Goal: Navigation & Orientation: Understand site structure

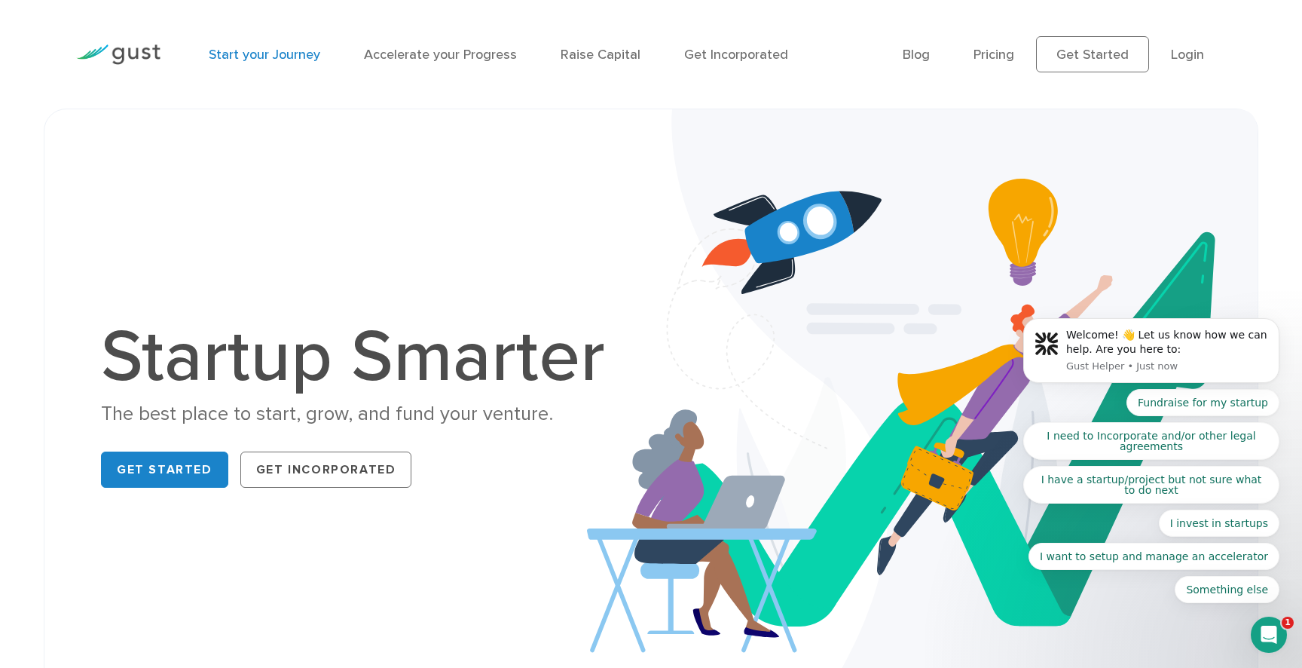
click at [269, 58] on link "Start your Journey" at bounding box center [265, 55] width 112 height 16
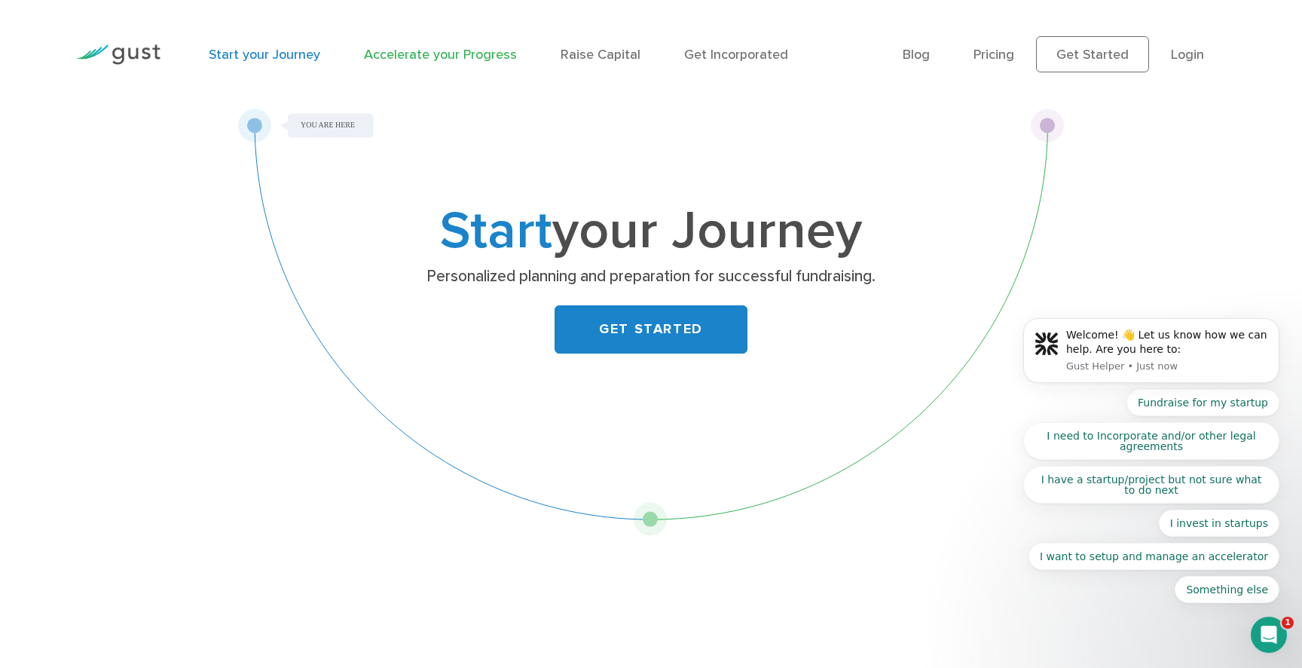
click at [442, 53] on link "Accelerate your Progress" at bounding box center [440, 55] width 153 height 16
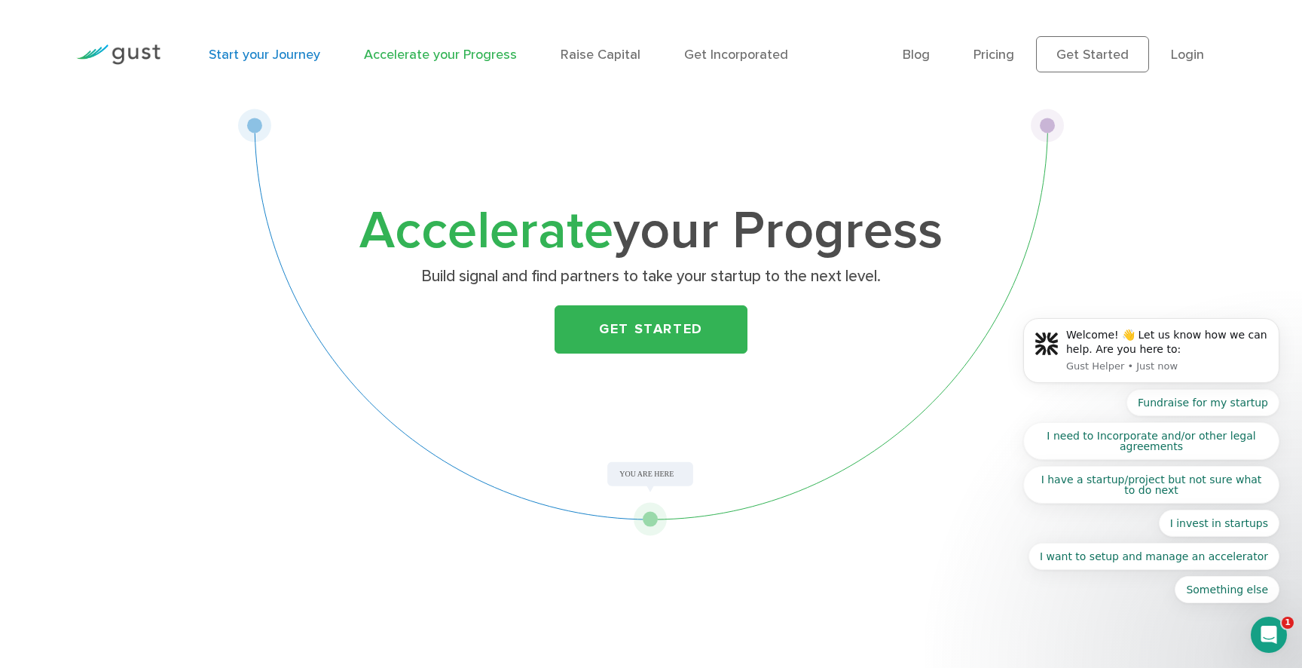
click at [221, 55] on link "Start your Journey" at bounding box center [265, 55] width 112 height 16
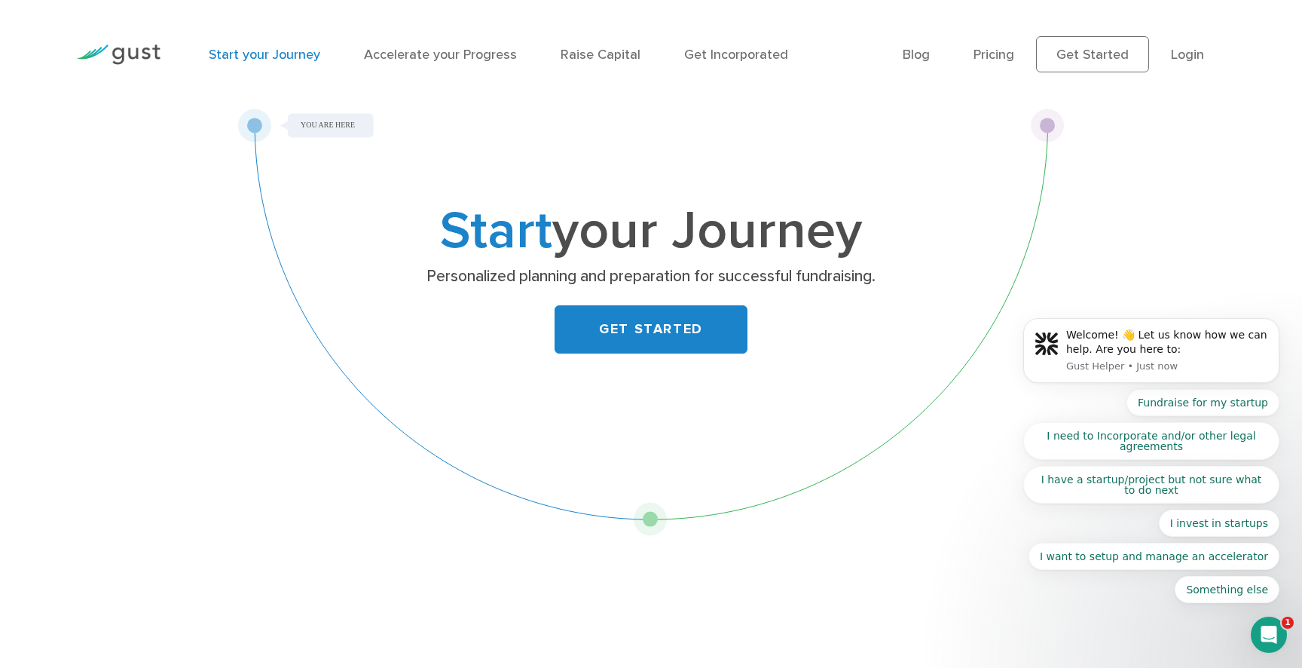
click at [129, 53] on img at bounding box center [118, 54] width 84 height 20
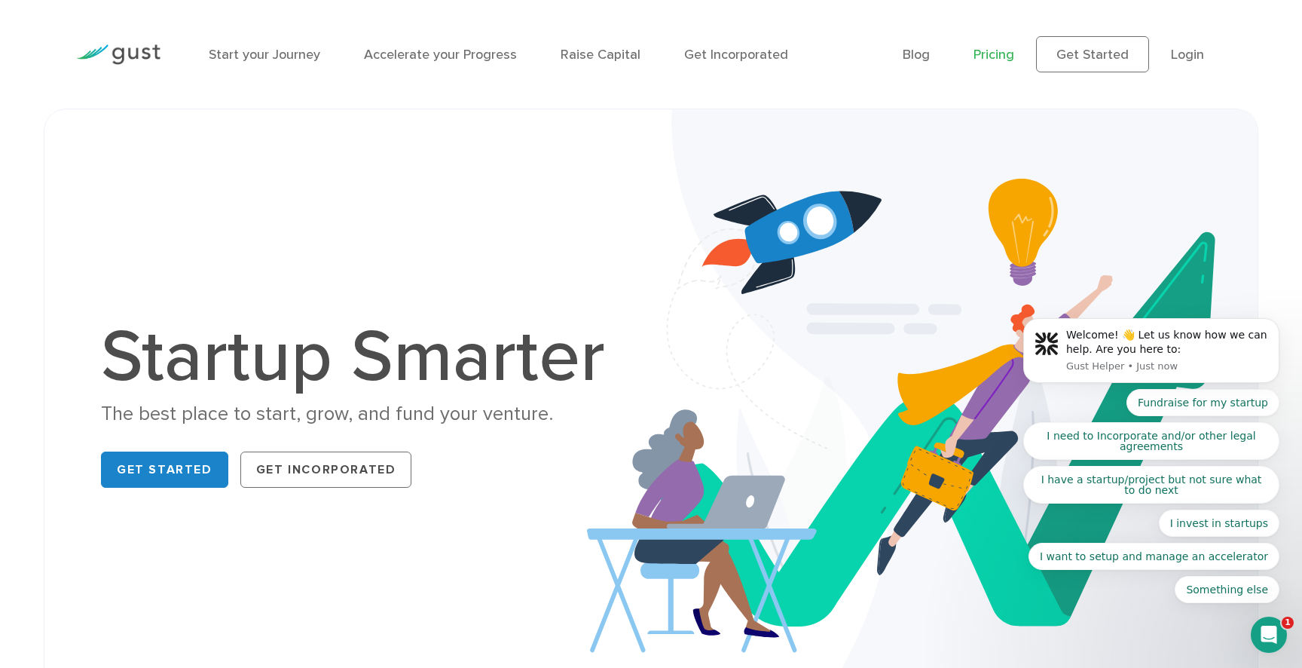
click at [1007, 52] on link "Pricing" at bounding box center [994, 55] width 41 height 16
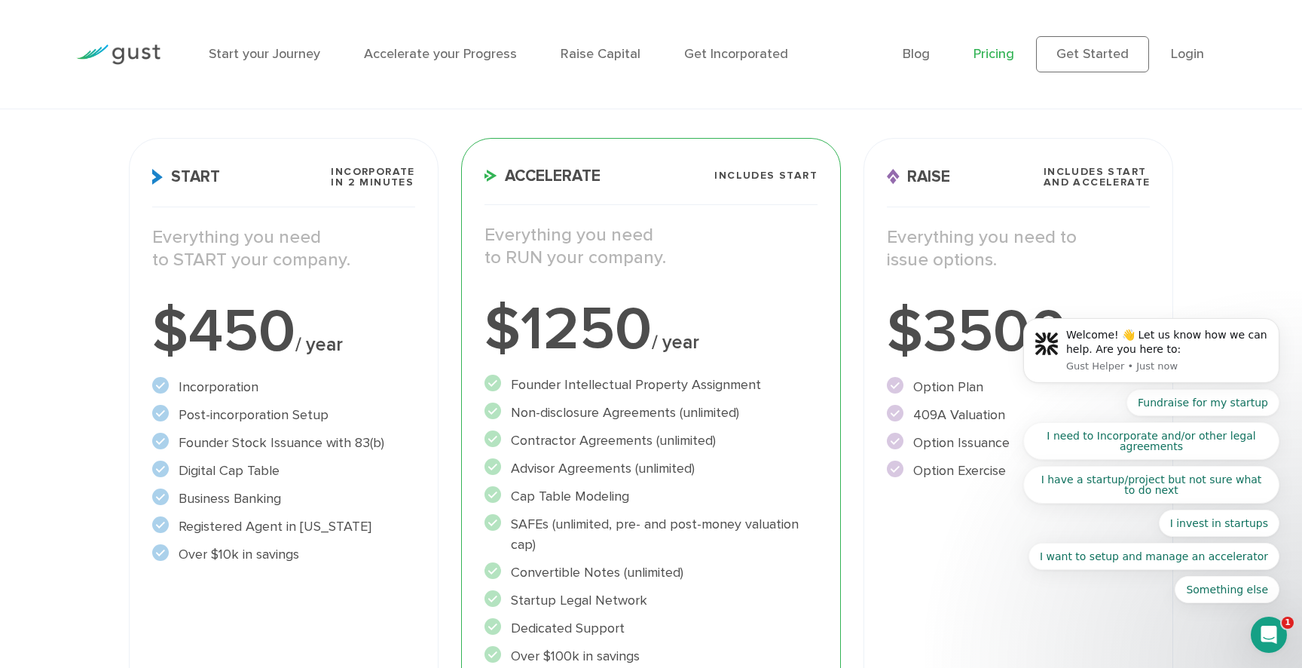
scroll to position [198, 0]
click at [154, 43] on div at bounding box center [118, 54] width 107 height 66
click at [117, 56] on img at bounding box center [118, 54] width 84 height 20
